Goal: Find specific page/section: Find specific page/section

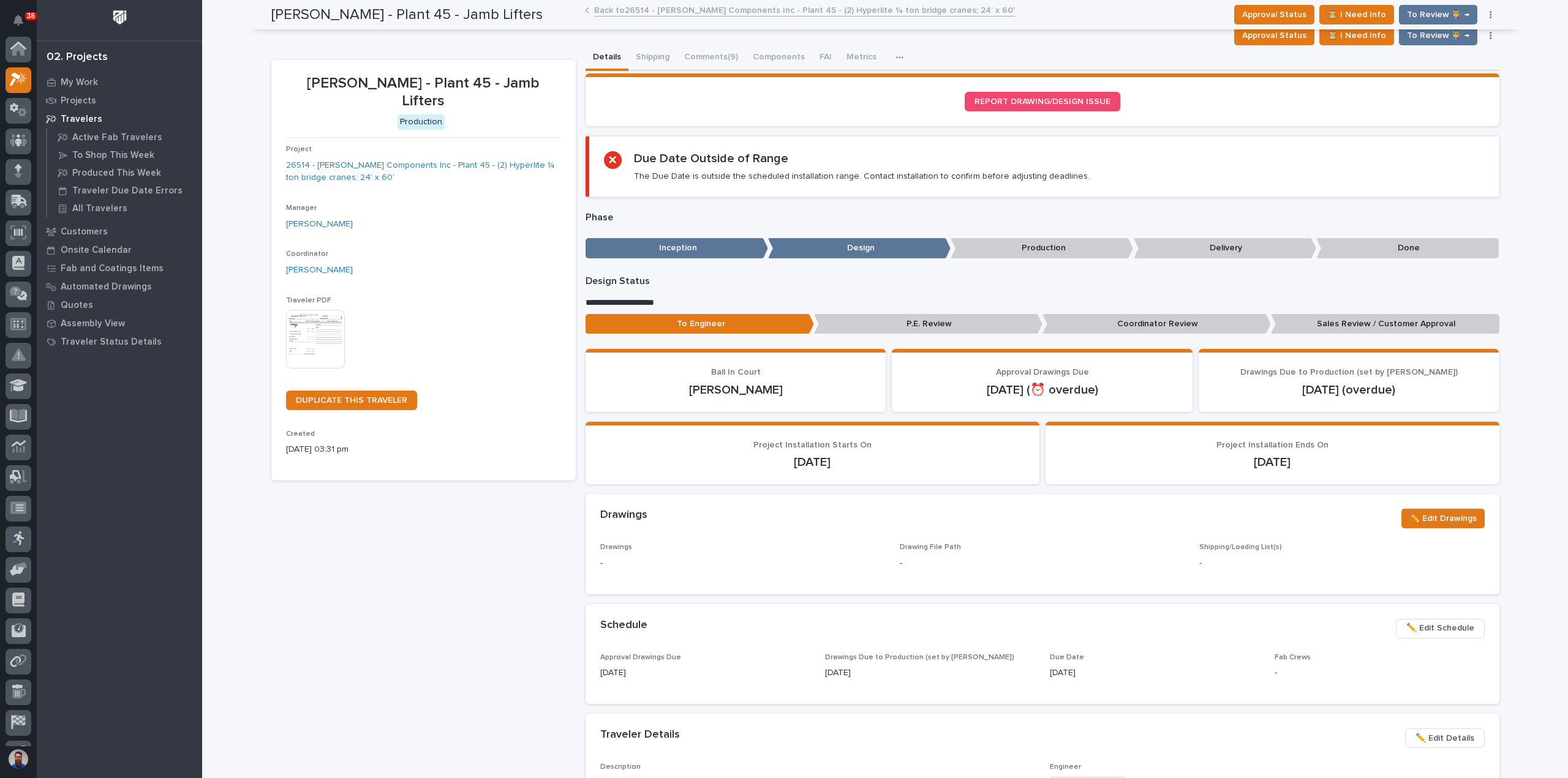
scroll to position [31, 0]
